Goal: Find specific page/section: Find specific page/section

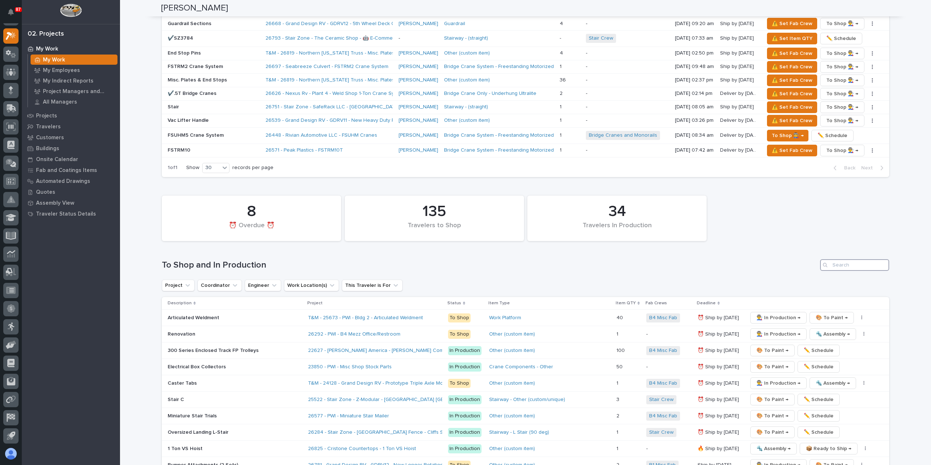
click at [846, 259] on input "Search" at bounding box center [854, 265] width 69 height 12
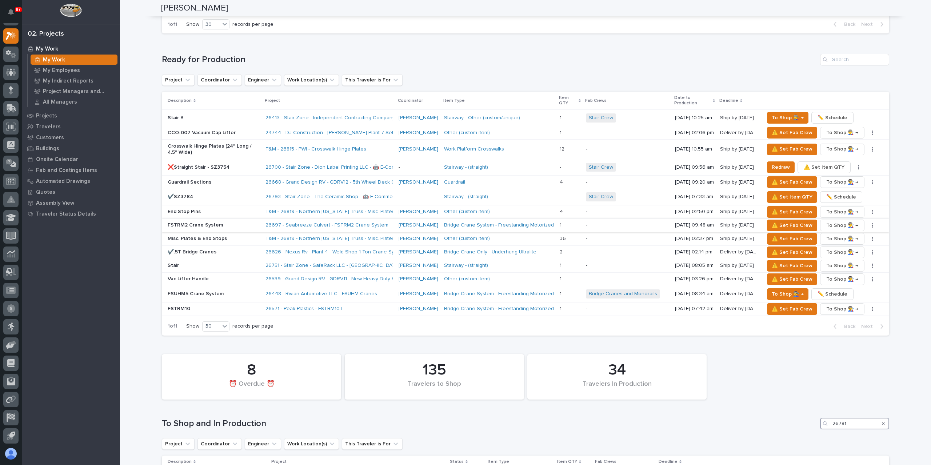
scroll to position [988, 0]
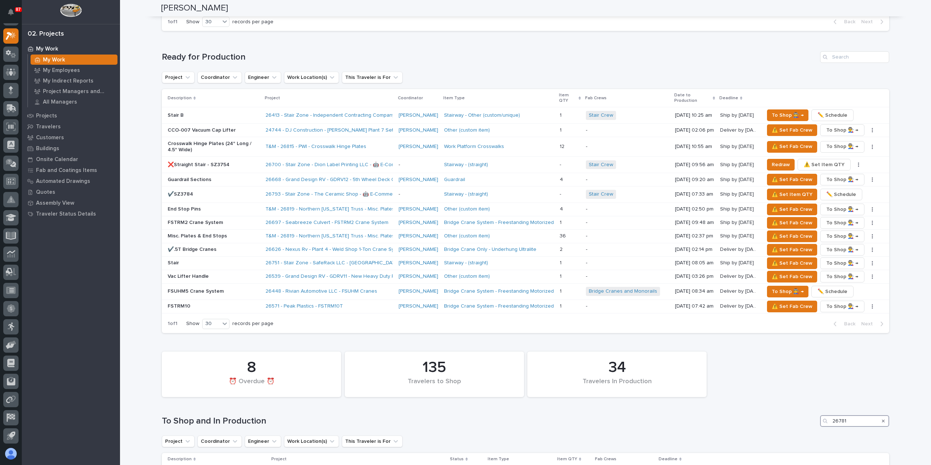
type input "26781"
click at [188, 465] on p "Bumper Attachments (2 Sets)" at bounding box center [217, 474] width 99 height 6
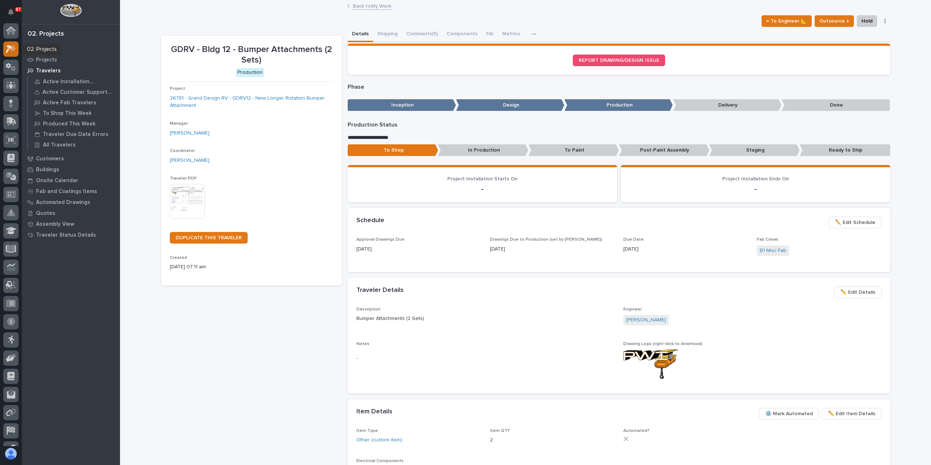
click at [11, 49] on icon at bounding box center [11, 49] width 11 height 8
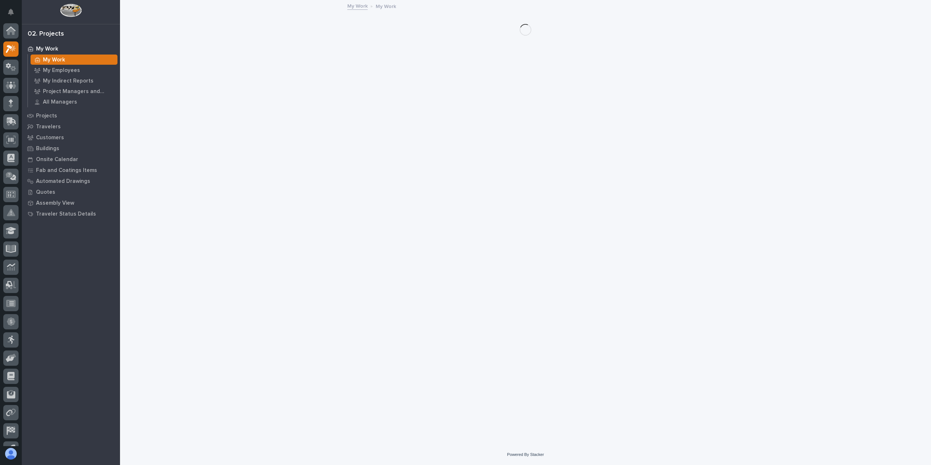
scroll to position [13, 0]
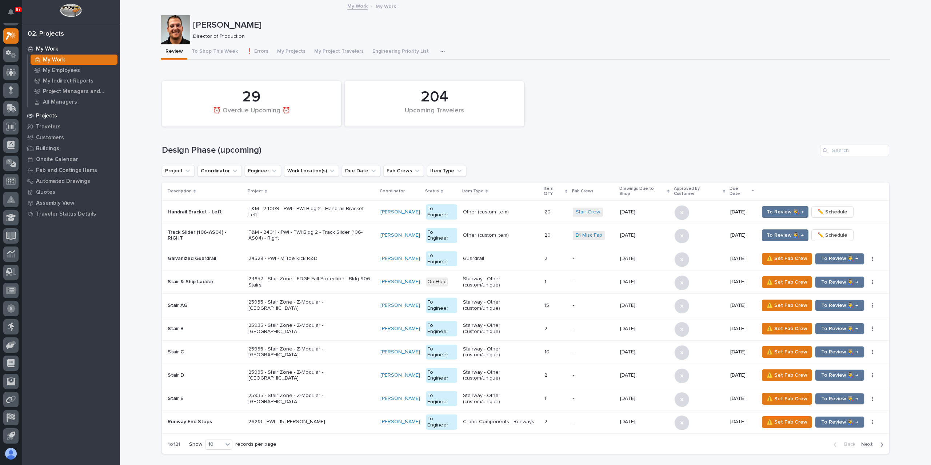
click at [47, 111] on div "Projects" at bounding box center [71, 116] width 95 height 10
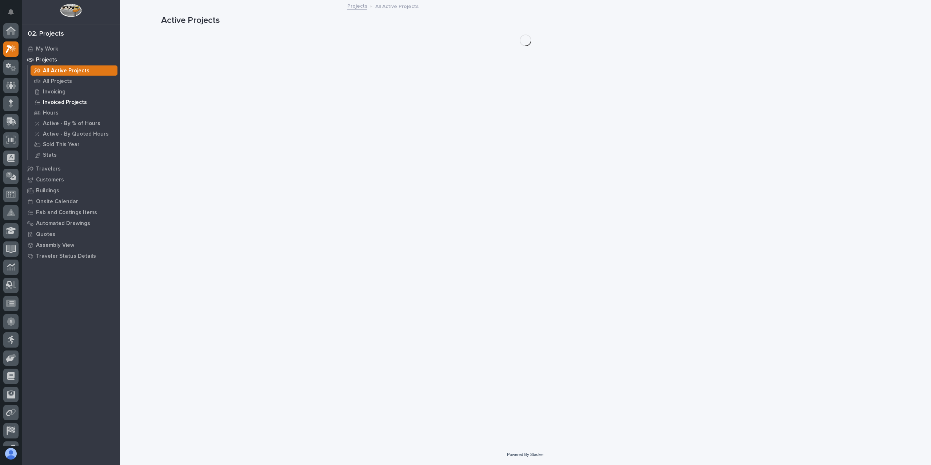
scroll to position [13, 0]
click at [60, 79] on p "All Projects" at bounding box center [57, 81] width 29 height 7
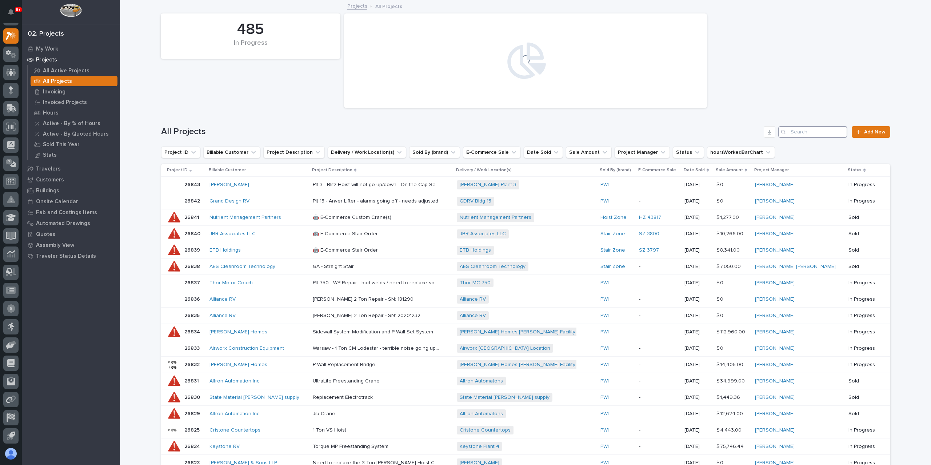
click at [793, 128] on input "Search" at bounding box center [812, 132] width 69 height 12
type input "r"
click at [805, 135] on input "Search" at bounding box center [812, 132] width 69 height 12
click at [804, 132] on input "Search" at bounding box center [812, 132] width 69 height 12
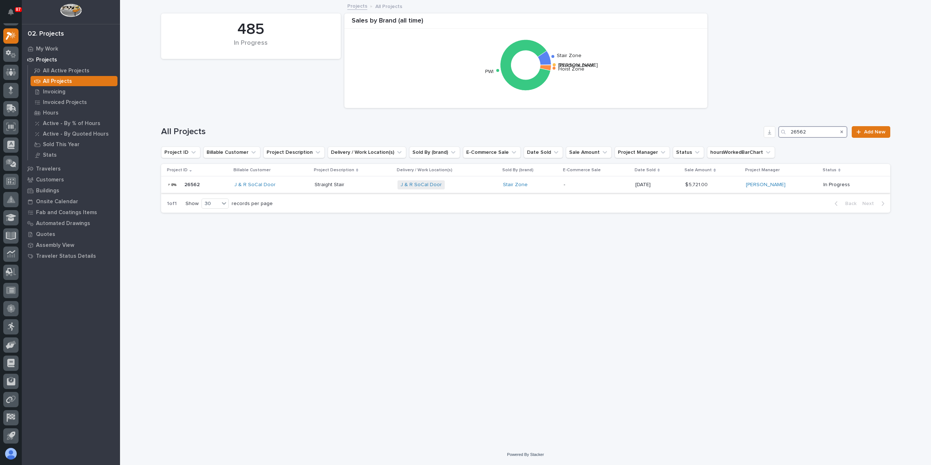
type input "26562"
click at [341, 184] on p "Straight Stair" at bounding box center [329, 184] width 31 height 8
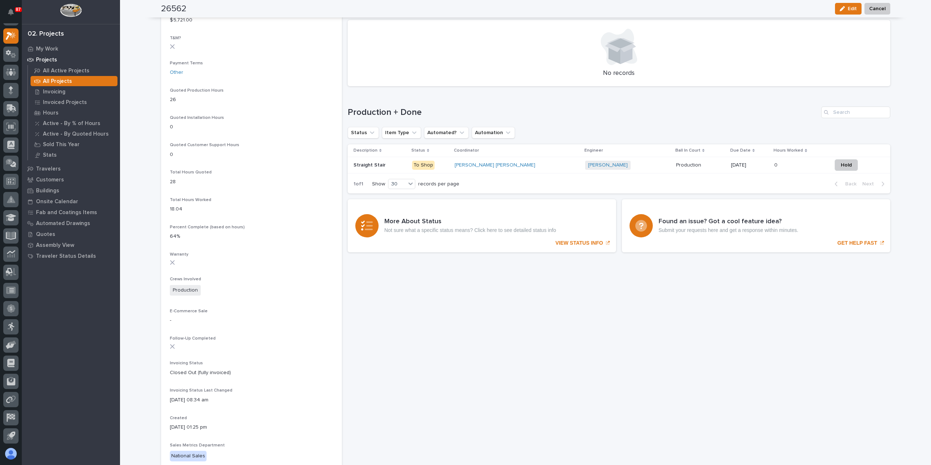
scroll to position [436, 0]
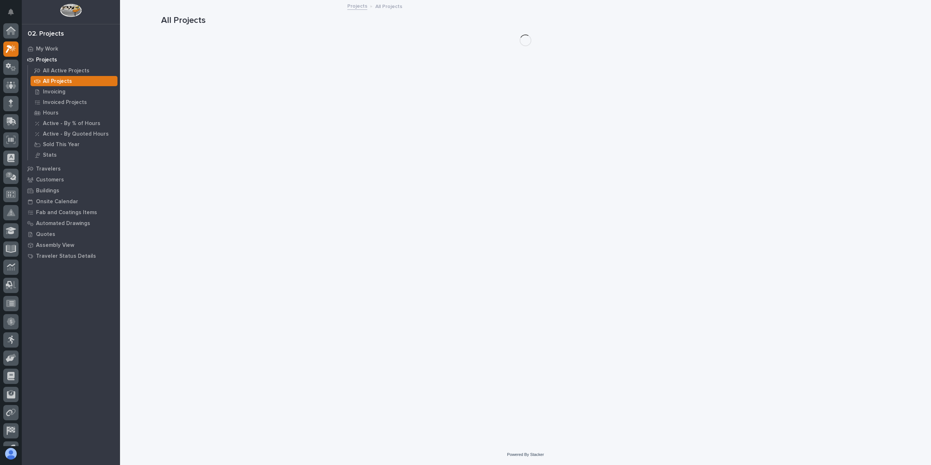
scroll to position [13, 0]
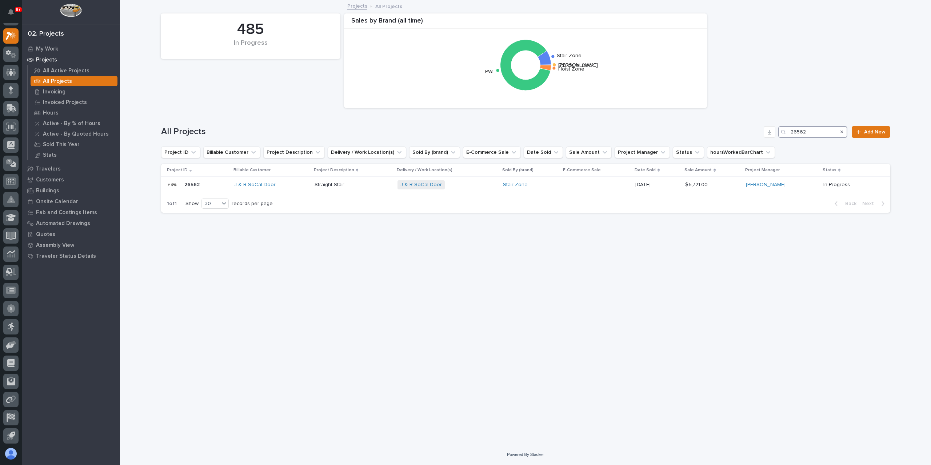
drag, startPoint x: 819, startPoint y: 131, endPoint x: 739, endPoint y: 127, distance: 79.7
click at [740, 127] on div "All Projects 26562 Add New" at bounding box center [525, 132] width 729 height 12
type input "26713"
click at [334, 183] on p "Switchbacks & Stairtowers" at bounding box center [333, 184] width 63 height 8
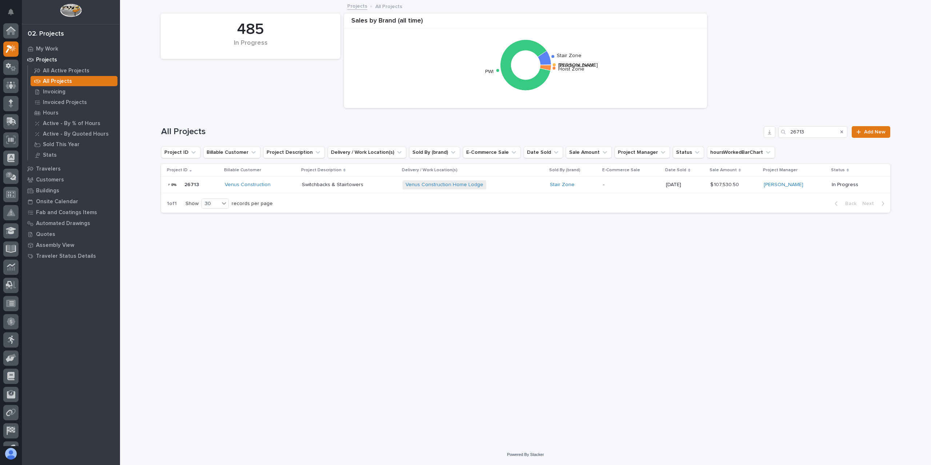
scroll to position [13, 0]
drag, startPoint x: 816, startPoint y: 136, endPoint x: 767, endPoint y: 137, distance: 49.5
click at [767, 137] on div "All Projects 26713 Add New" at bounding box center [525, 132] width 729 height 12
type input "26427"
click at [369, 183] on p at bounding box center [351, 185] width 91 height 6
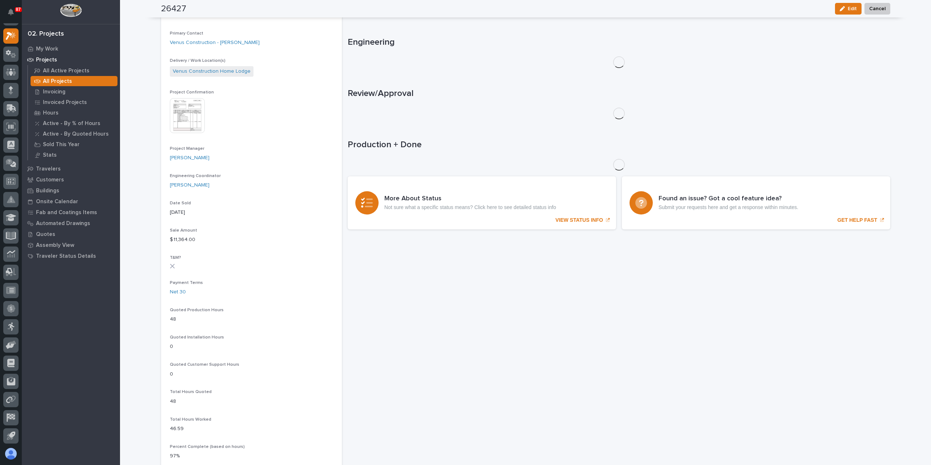
scroll to position [260, 0]
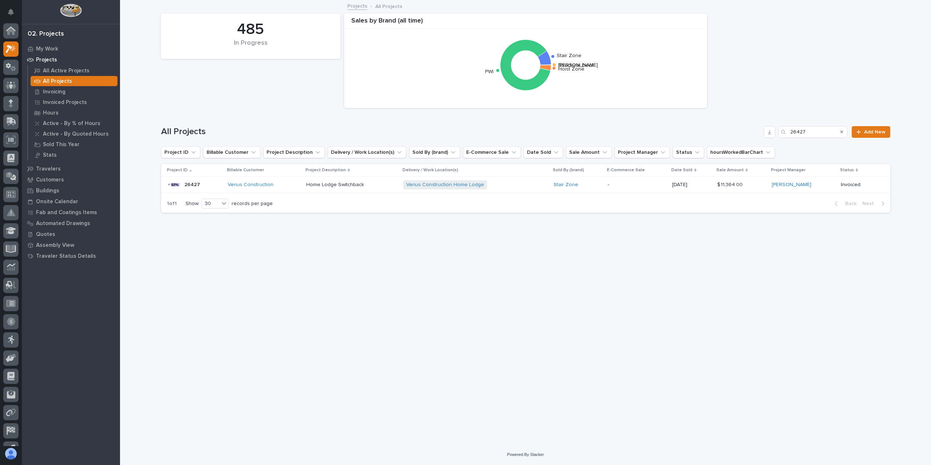
scroll to position [13, 0]
click at [814, 133] on input "26427" at bounding box center [812, 132] width 69 height 12
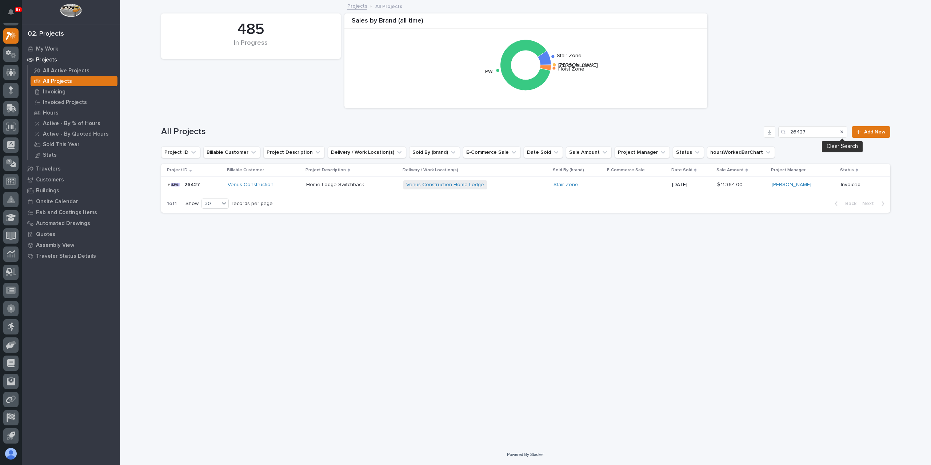
click at [842, 132] on icon "Search" at bounding box center [841, 132] width 3 height 3
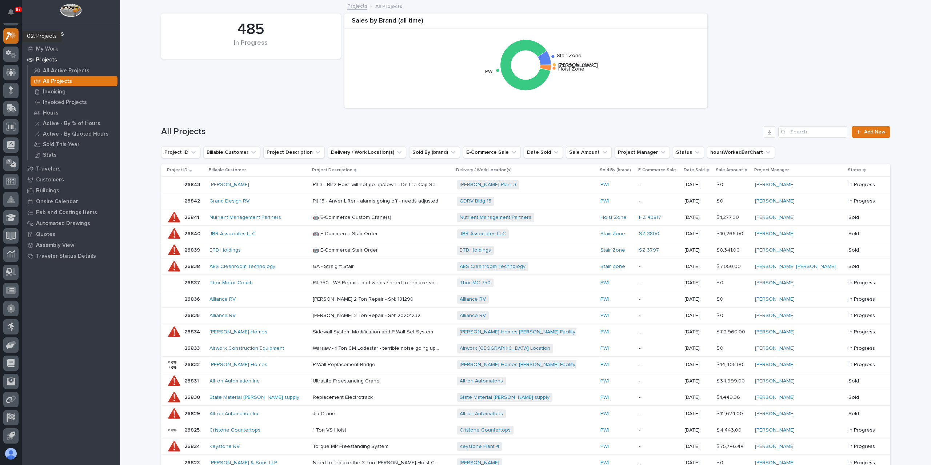
click at [9, 33] on icon at bounding box center [9, 36] width 7 height 8
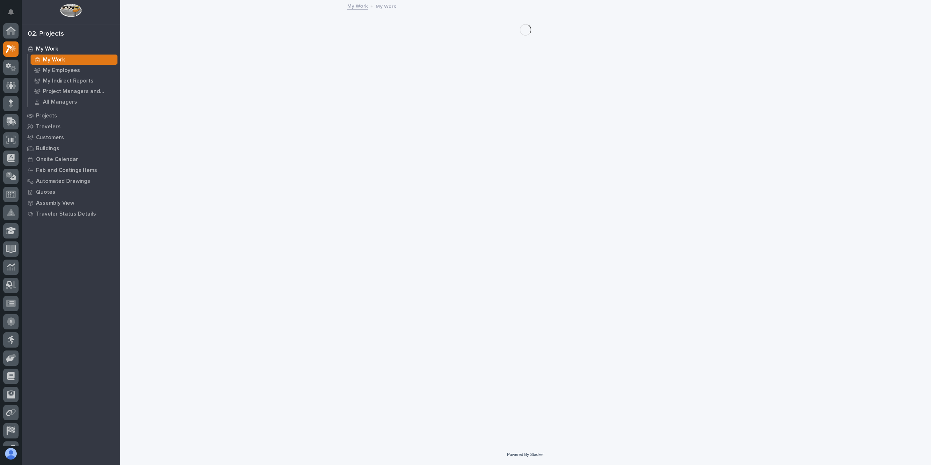
scroll to position [13, 0]
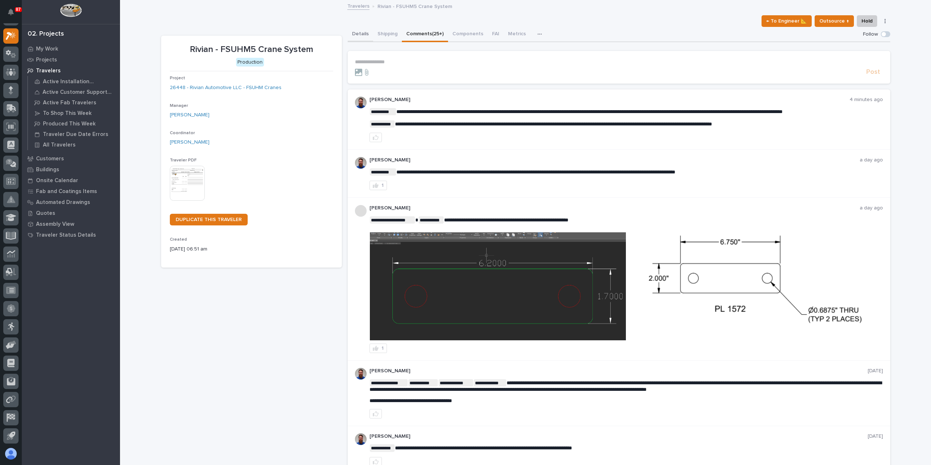
click at [348, 28] on button "Details" at bounding box center [360, 34] width 25 height 15
